Goal: Information Seeking & Learning: Learn about a topic

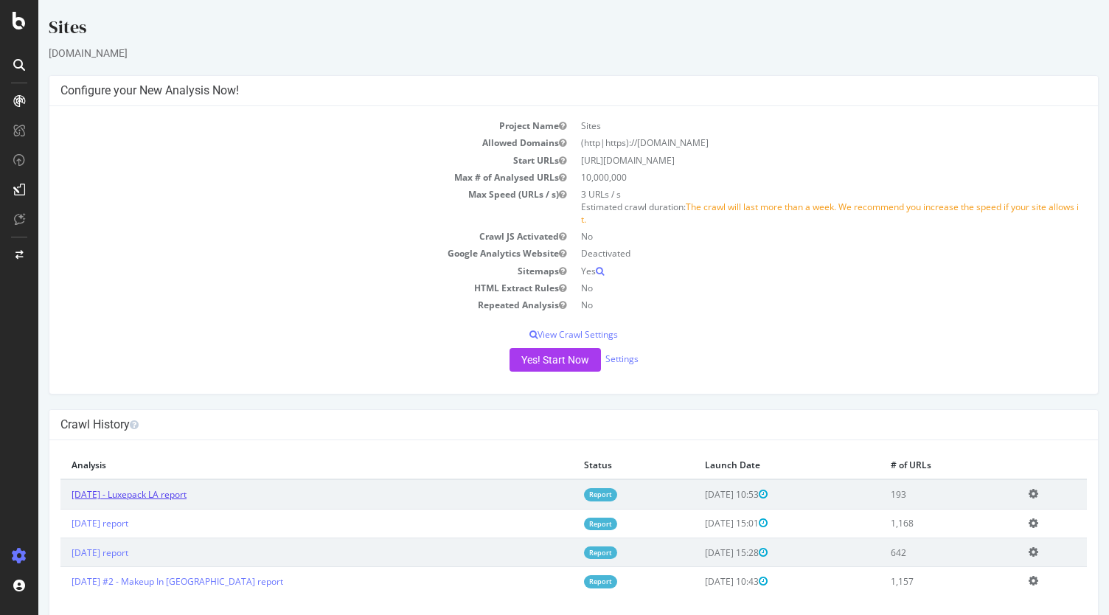
drag, startPoint x: 38, startPoint y: 0, endPoint x: 158, endPoint y: 493, distance: 507.6
click at [158, 493] on link "[DATE] - Luxepack LA report" at bounding box center [129, 494] width 115 height 13
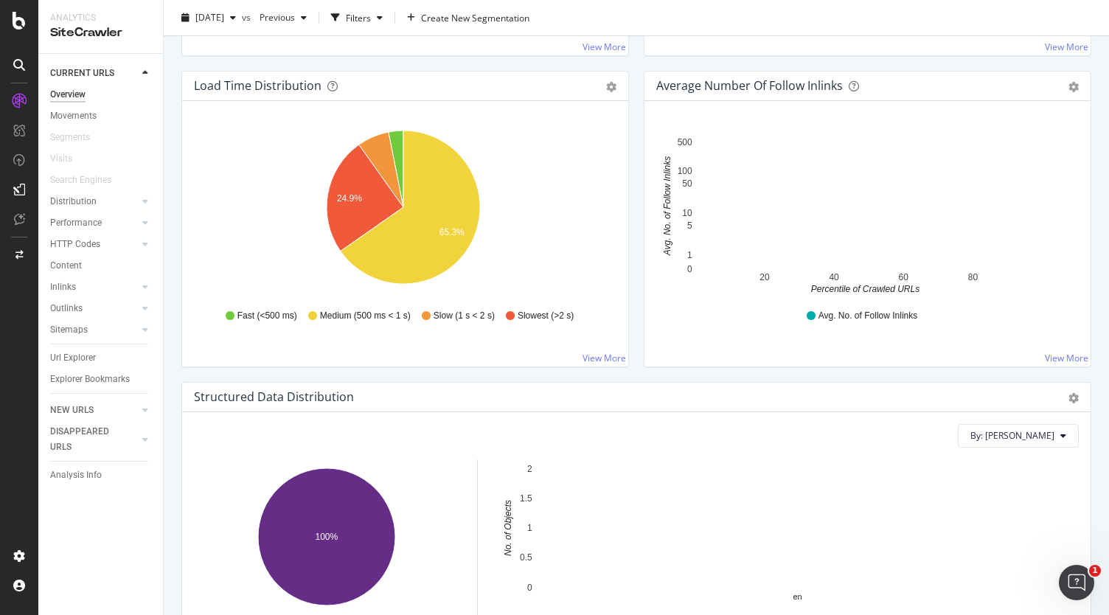
scroll to position [934, 0]
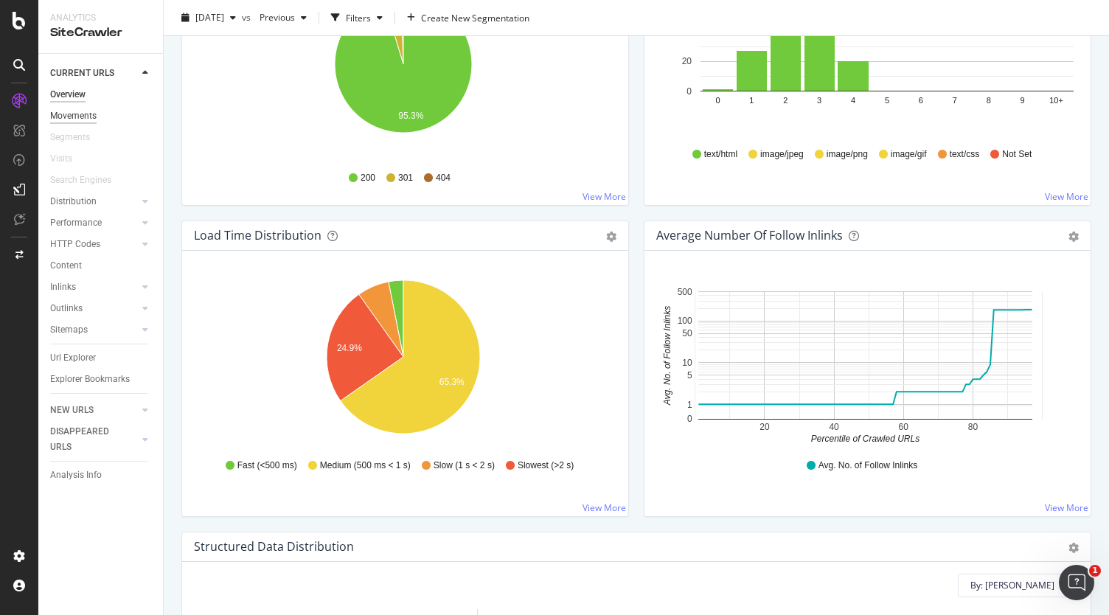
click at [81, 110] on div "Movements" at bounding box center [73, 115] width 46 height 15
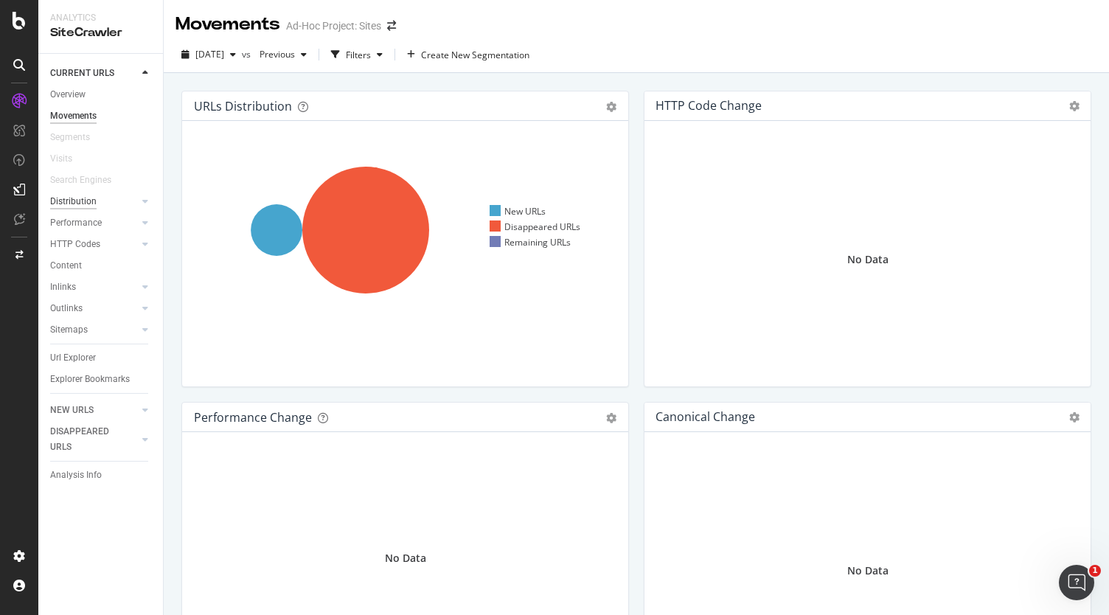
click at [69, 203] on div "Distribution" at bounding box center [73, 201] width 46 height 15
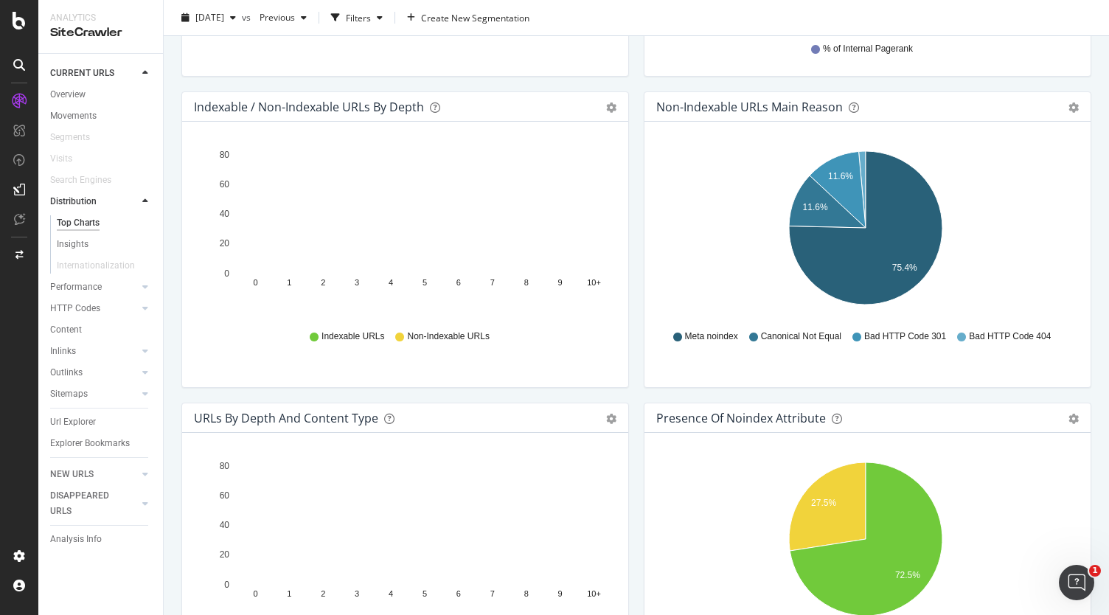
scroll to position [732, 0]
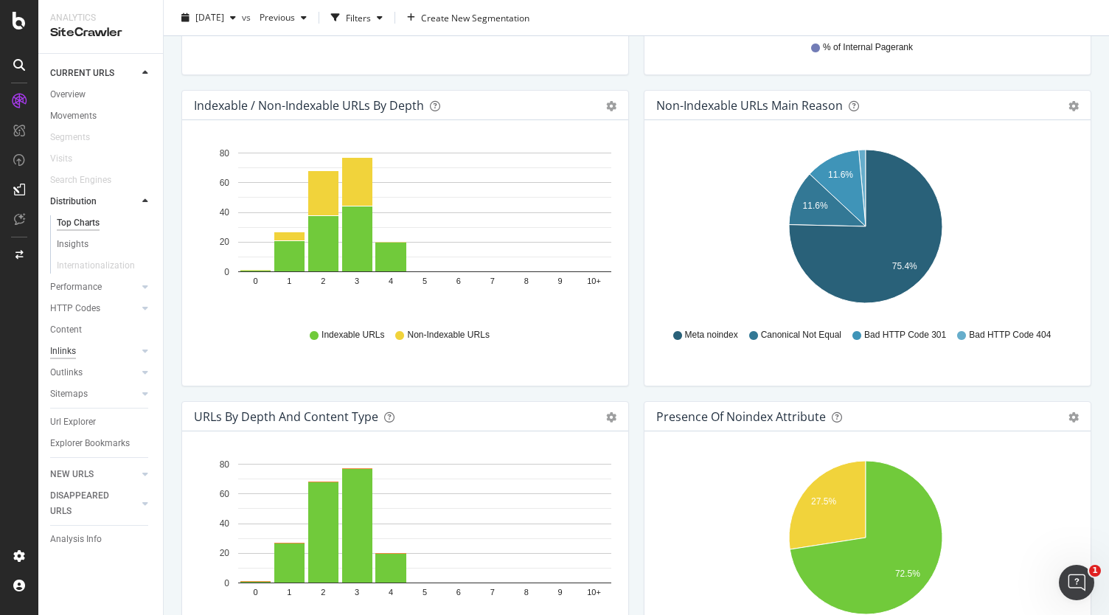
click at [65, 354] on div "Inlinks" at bounding box center [63, 351] width 26 height 15
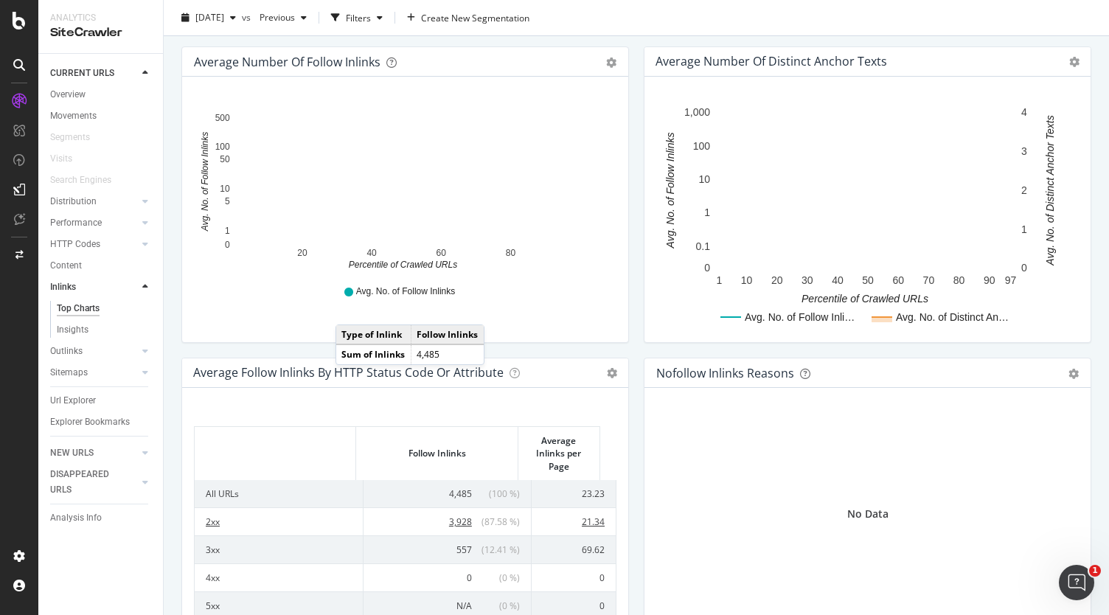
scroll to position [462, 0]
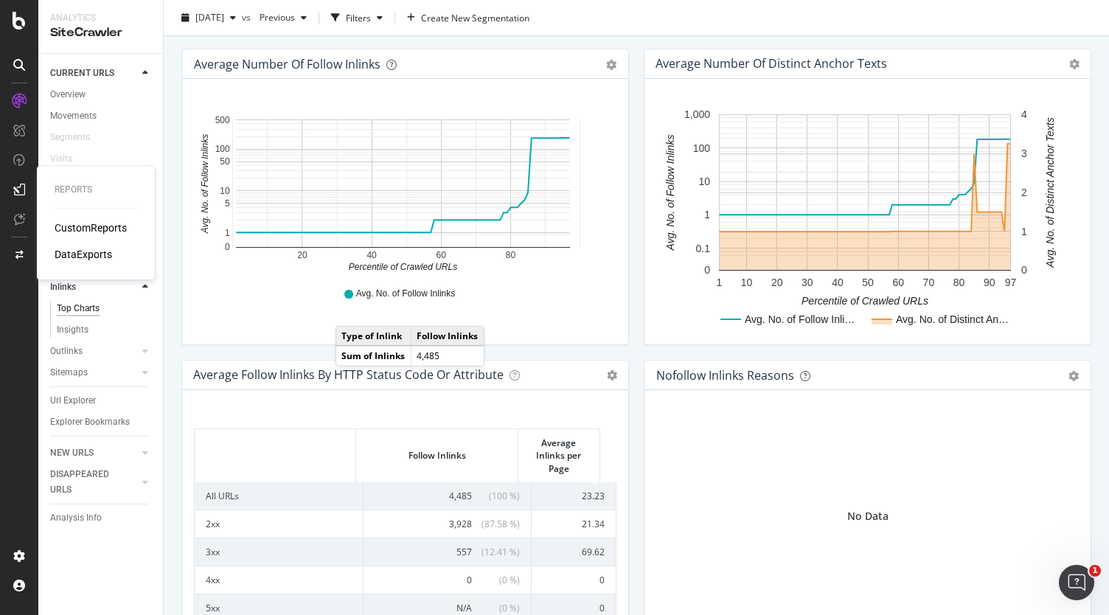
click at [62, 257] on div "DataExports" at bounding box center [84, 254] width 58 height 15
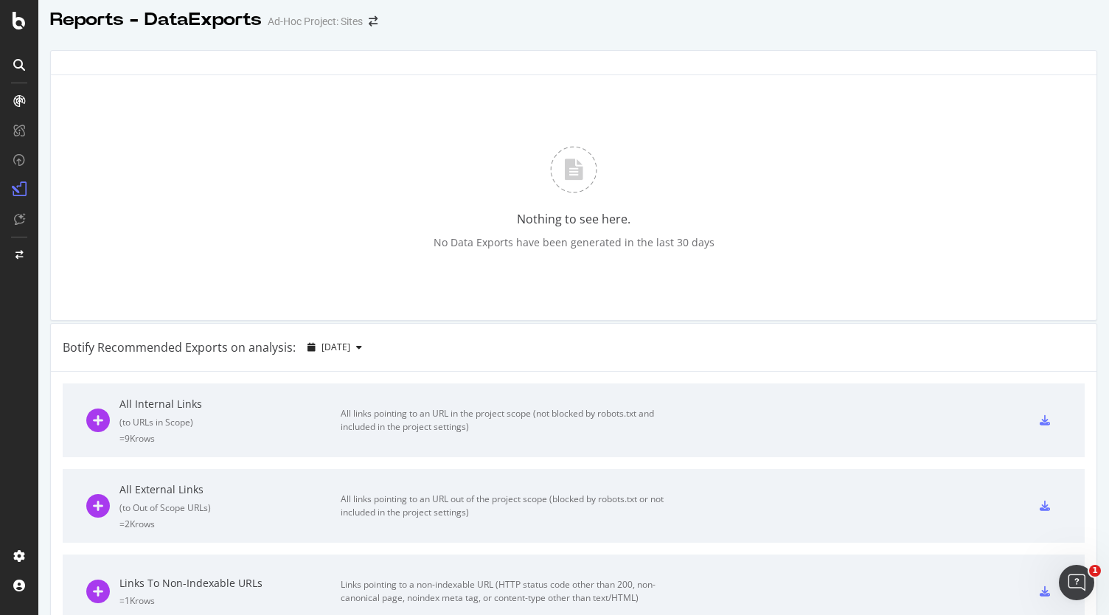
scroll to position [5, 0]
click at [368, 344] on div "button" at bounding box center [359, 346] width 18 height 9
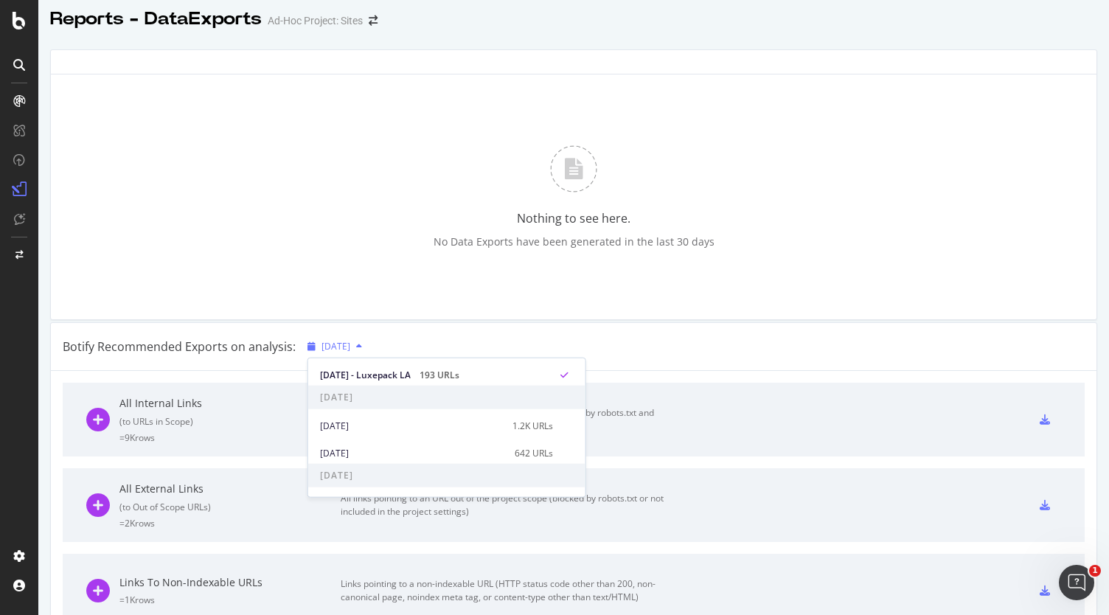
click at [368, 344] on div "button" at bounding box center [359, 346] width 18 height 9
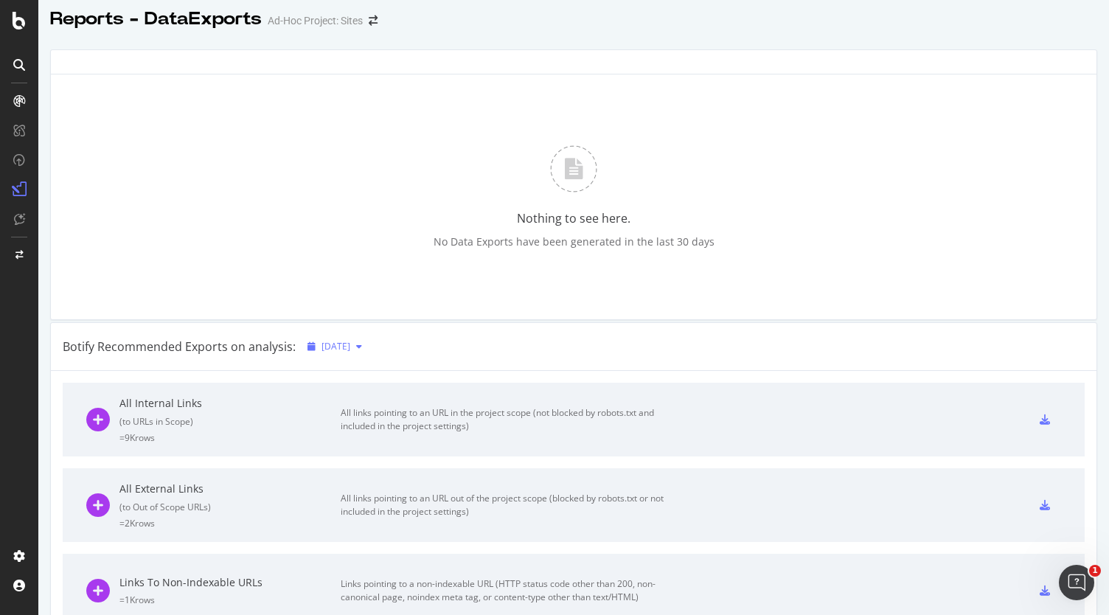
scroll to position [0, 0]
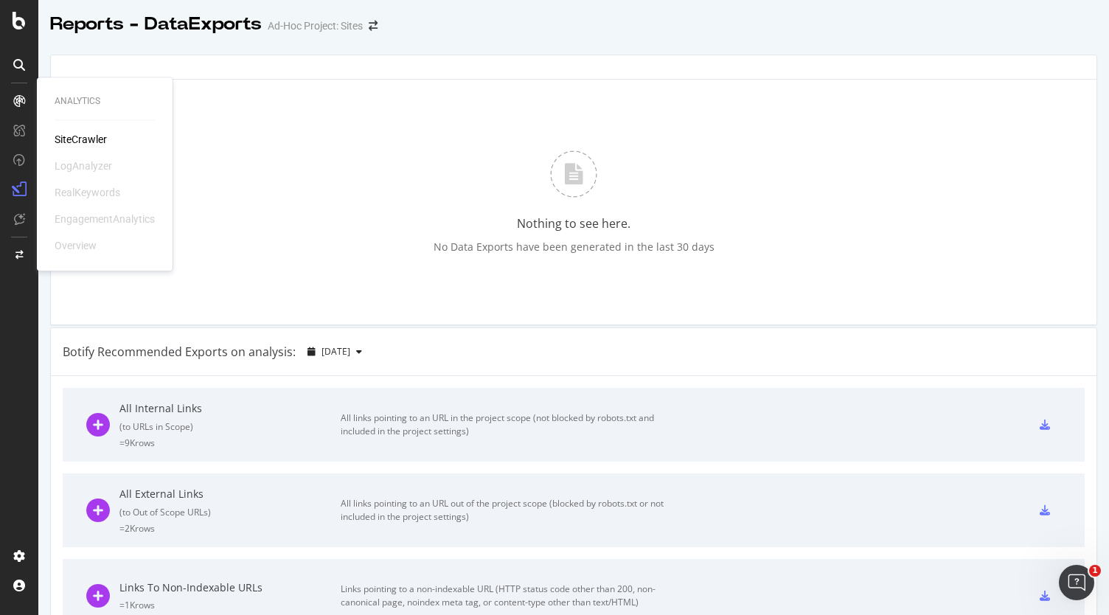
click at [72, 138] on div "SiteCrawler" at bounding box center [81, 139] width 52 height 15
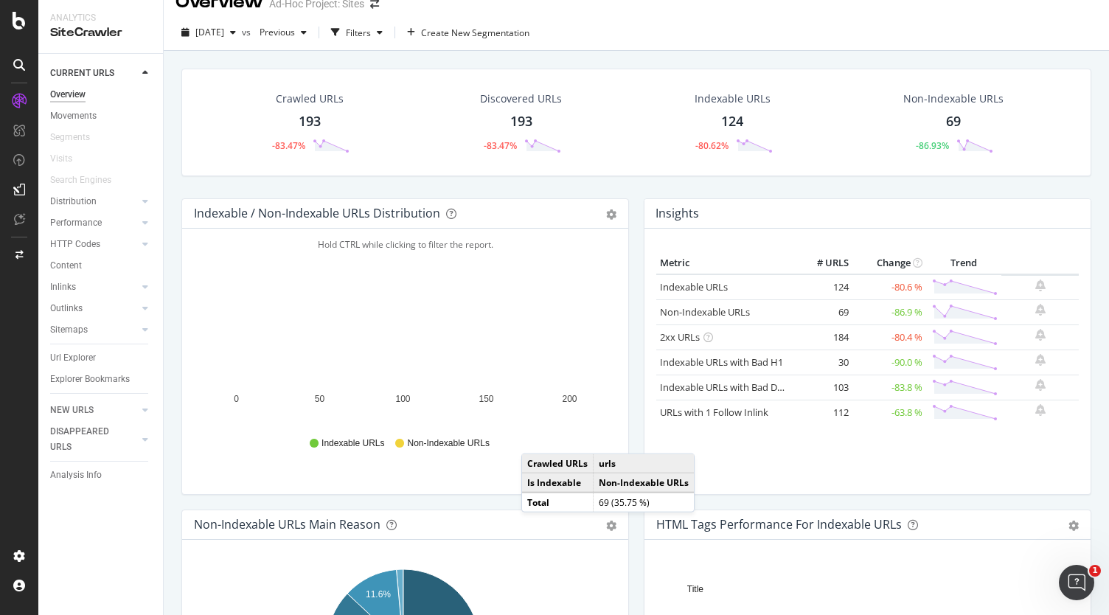
scroll to position [383, 0]
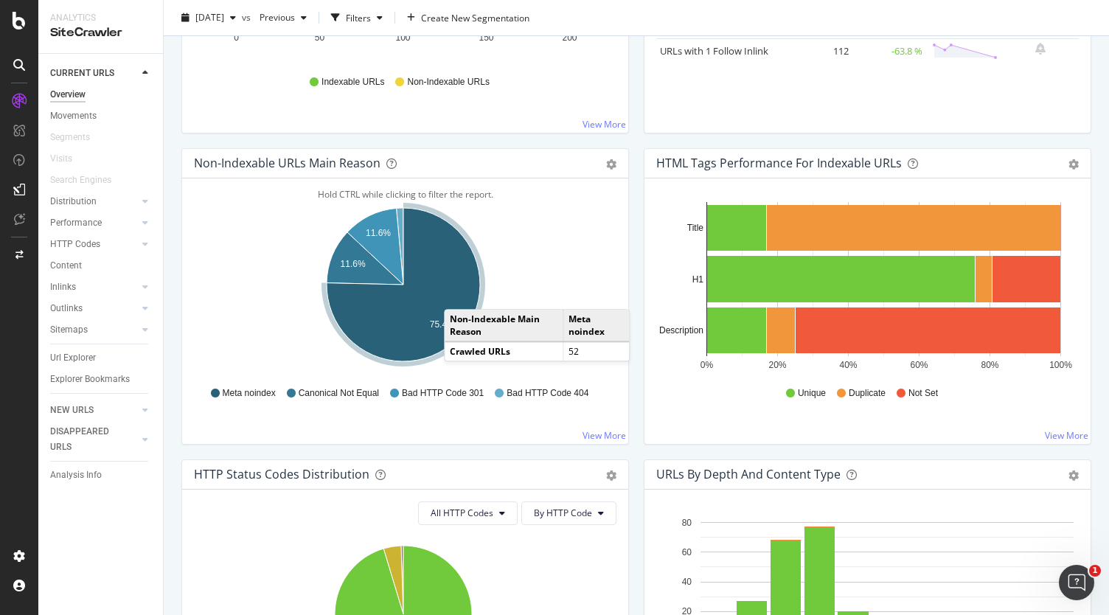
click at [459, 293] on icon "A chart." at bounding box center [403, 284] width 153 height 153
